Goal: Task Accomplishment & Management: Use online tool/utility

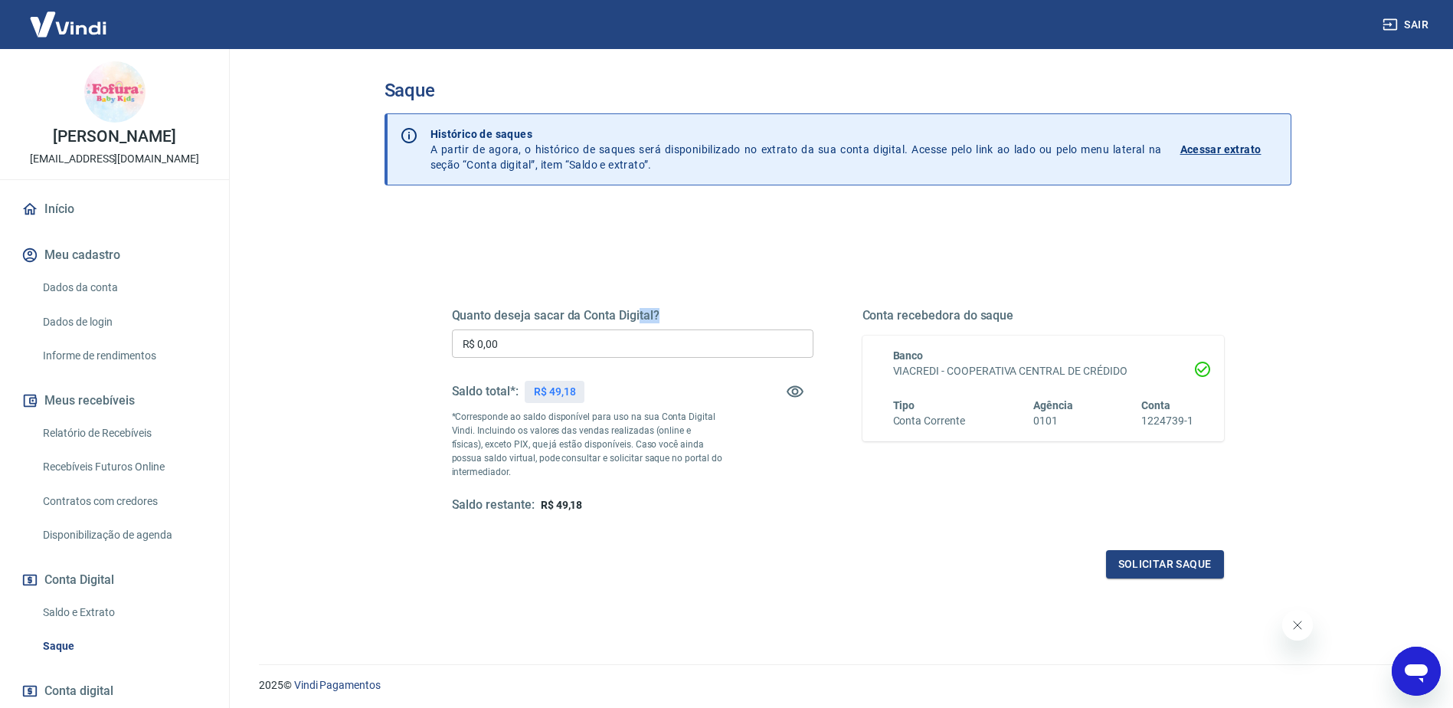
drag, startPoint x: 640, startPoint y: 317, endPoint x: 407, endPoint y: 345, distance: 233.7
click at [379, 343] on div "Saque Histórico de saques A partir de agora, o histórico de saques será disponi…" at bounding box center [838, 347] width 944 height 597
drag, startPoint x: 407, startPoint y: 345, endPoint x: 400, endPoint y: 341, distance: 8.6
click at [400, 341] on div "Quanto deseja sacar da Conta Digital? R$ 0,00 ​ Saldo total*: R$ 49,18 *Corresp…" at bounding box center [837, 484] width 907 height 548
type input "R$ 49,18"
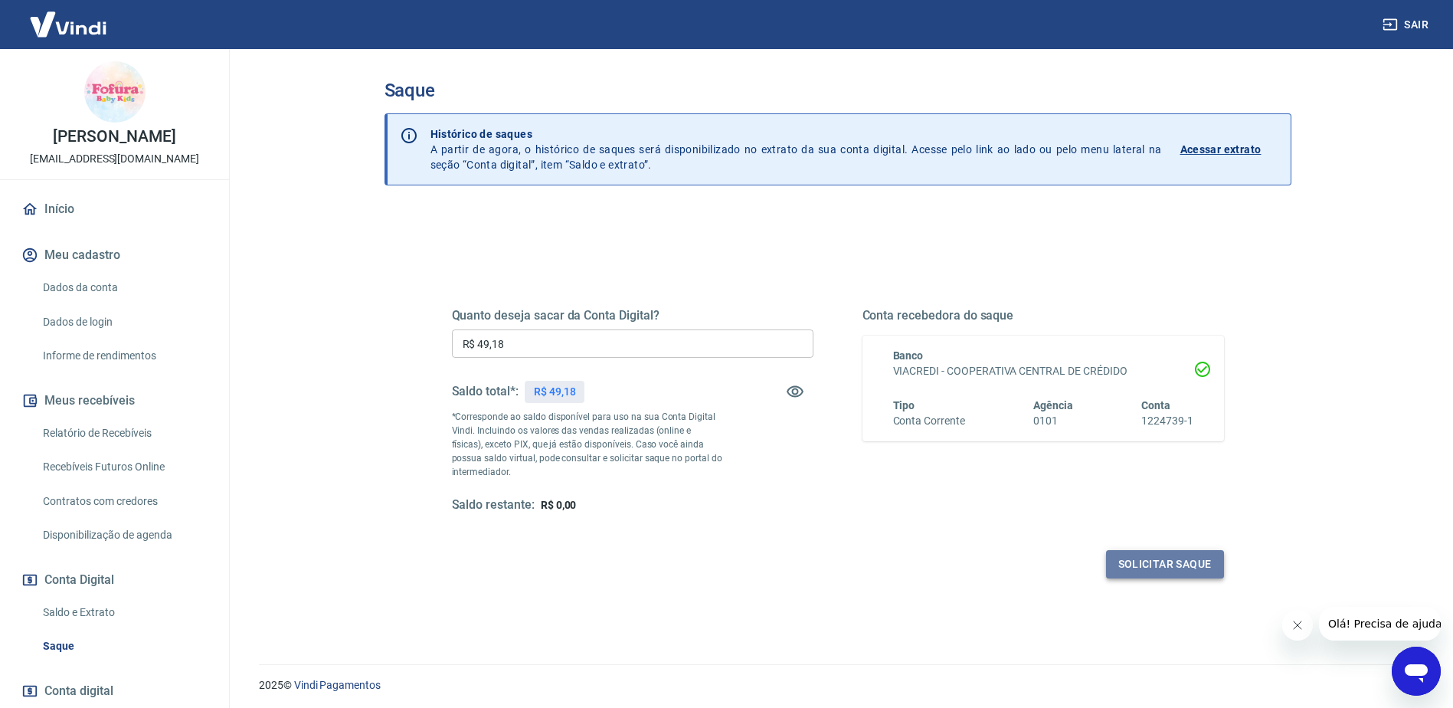
click at [1154, 562] on button "Solicitar saque" at bounding box center [1165, 564] width 118 height 28
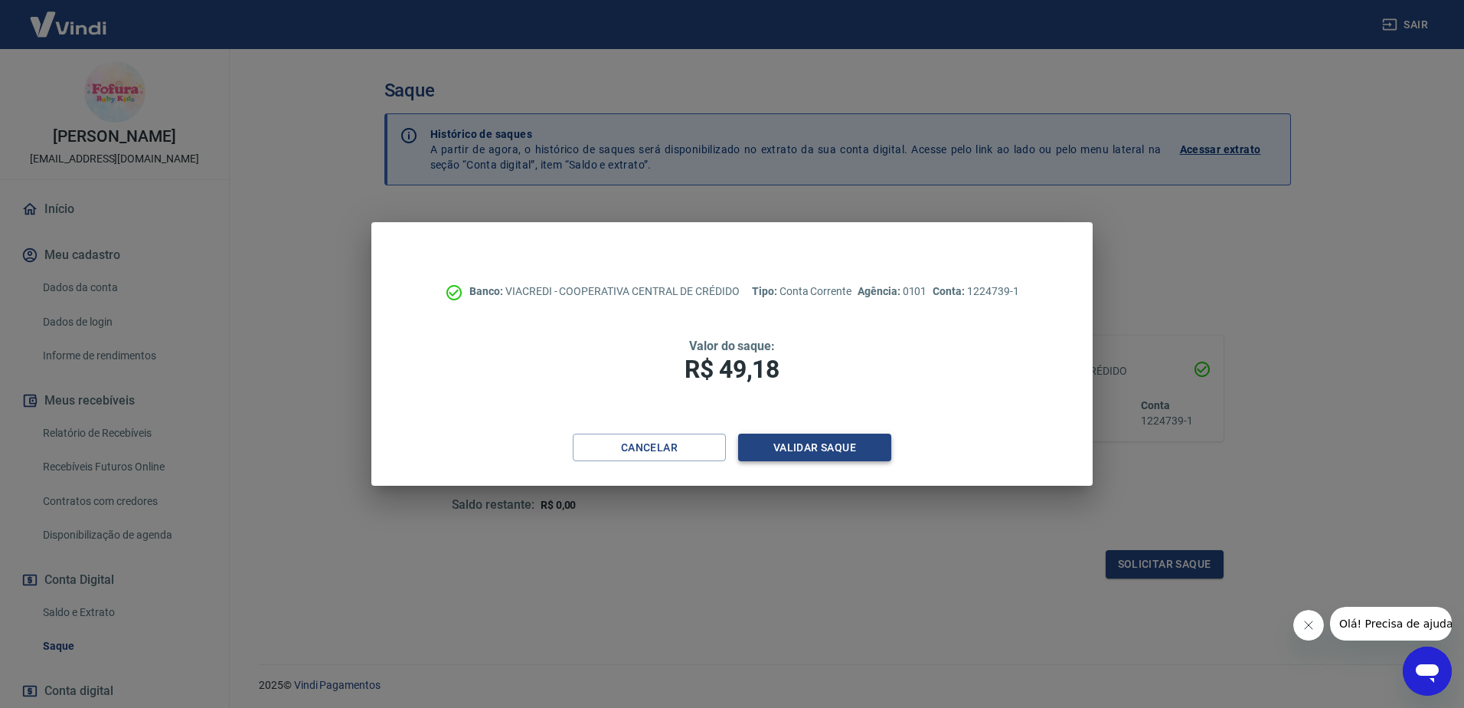
click at [842, 447] on button "Validar saque" at bounding box center [814, 447] width 153 height 28
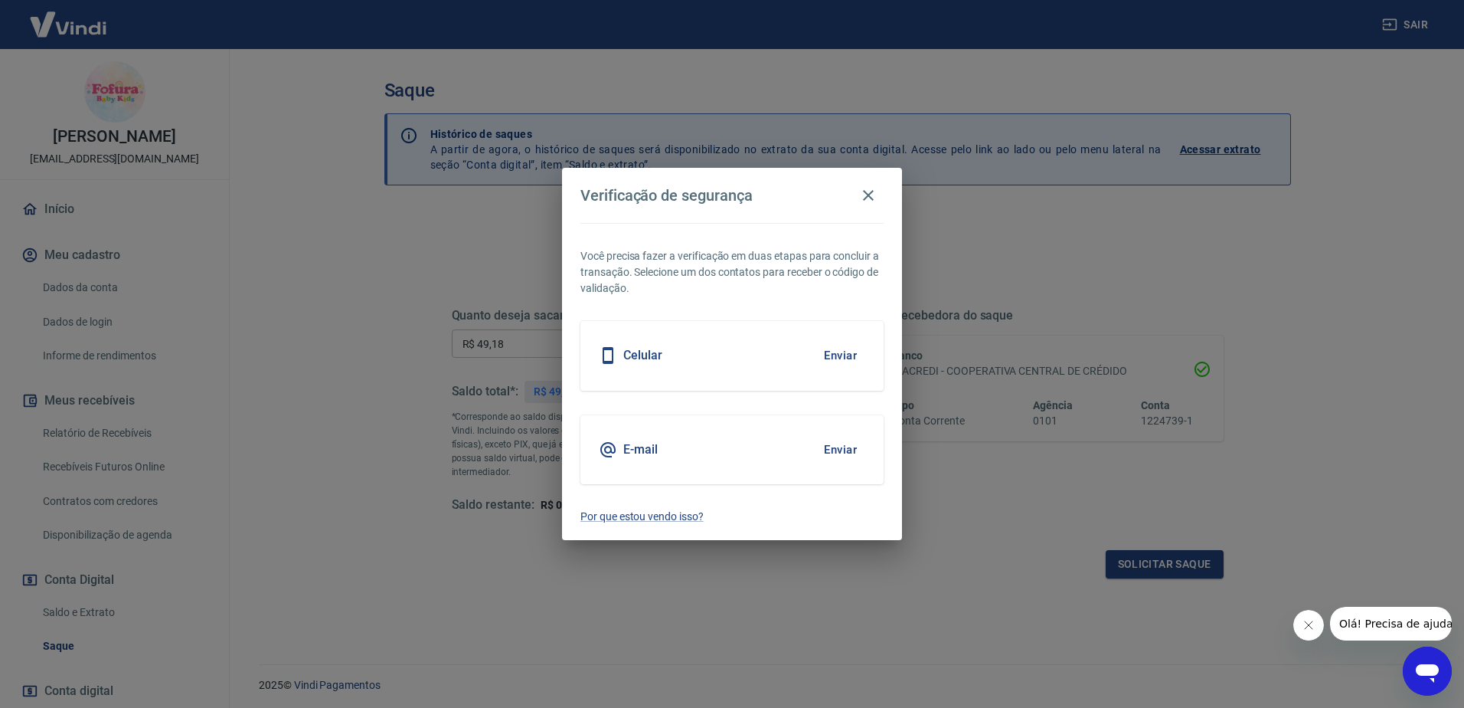
click at [836, 362] on button "Enviar" at bounding box center [841, 355] width 50 height 32
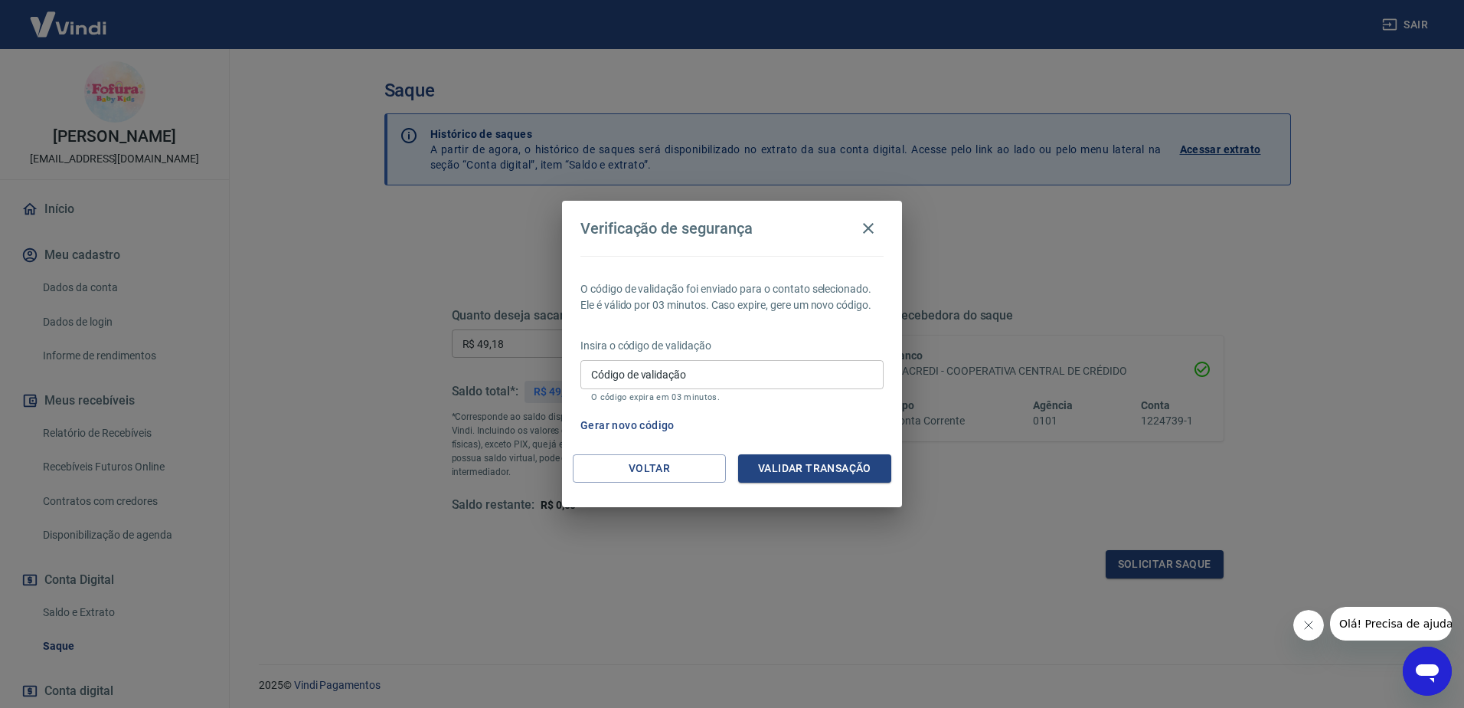
click at [700, 354] on div "Insira o código de validação Código de validação Código de validação O código e…" at bounding box center [732, 371] width 303 height 67
click at [708, 386] on input "Código de validação" at bounding box center [732, 374] width 303 height 28
type input "796380"
click at [841, 470] on button "Validar transação" at bounding box center [814, 468] width 153 height 28
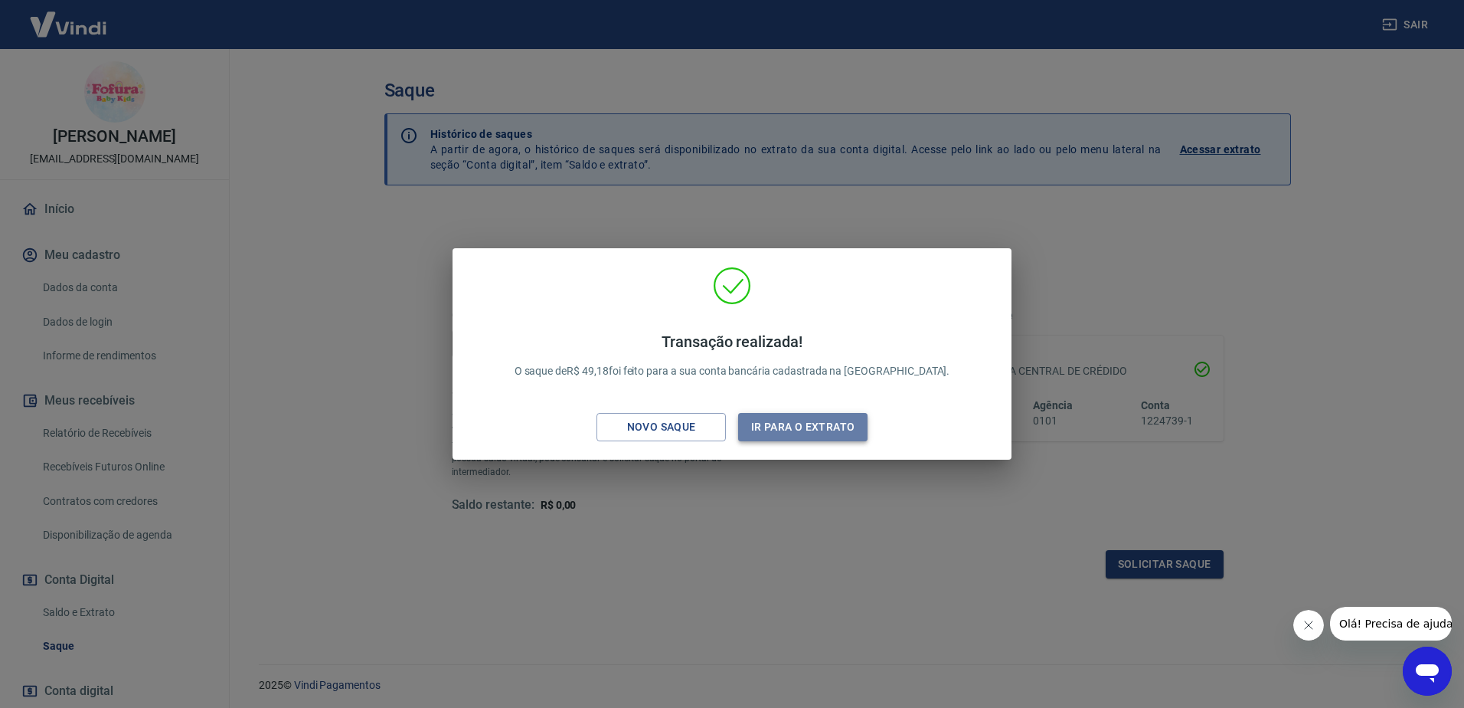
click at [797, 436] on button "Ir para o extrato" at bounding box center [802, 427] width 129 height 28
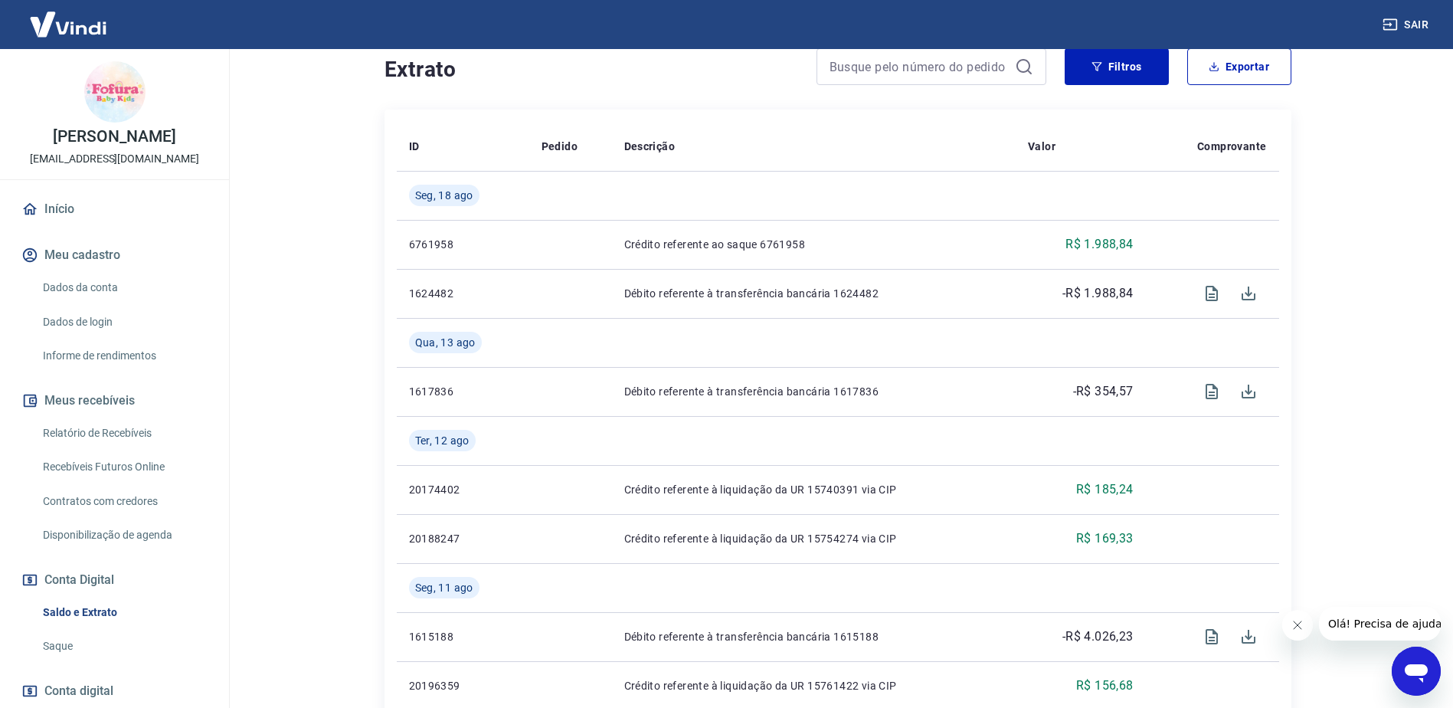
scroll to position [689, 0]
